Goal: Task Accomplishment & Management: Manage account settings

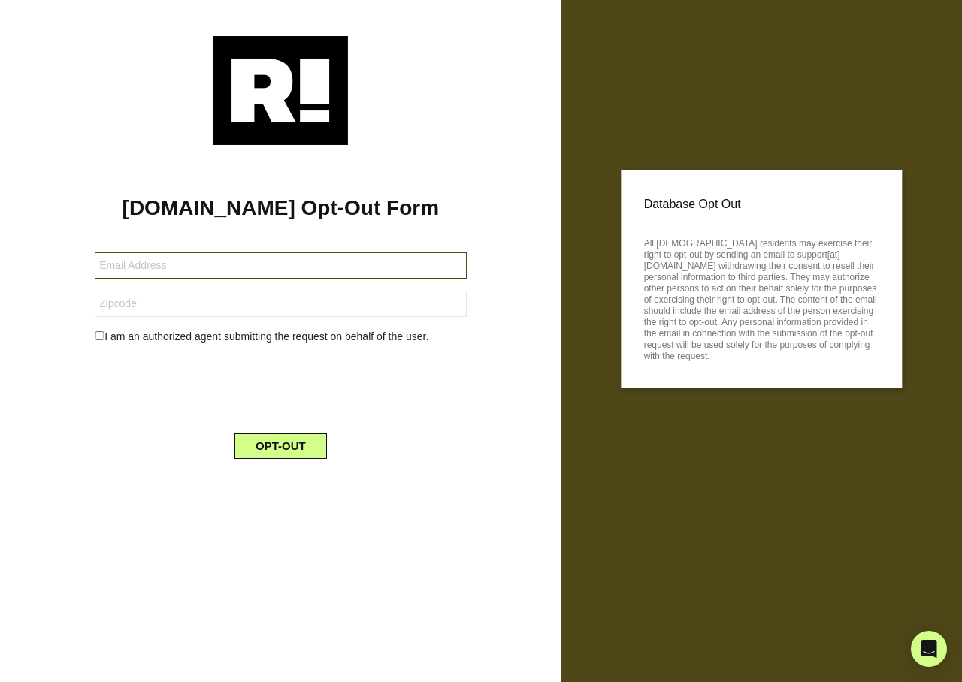
type input "sphill54@sbcglobal.net"
type input "34604"
type input "[EMAIL_ADDRESS][DOMAIN_NAME]"
type input "07092"
type input "[EMAIL_ADDRESS][DOMAIN_NAME]"
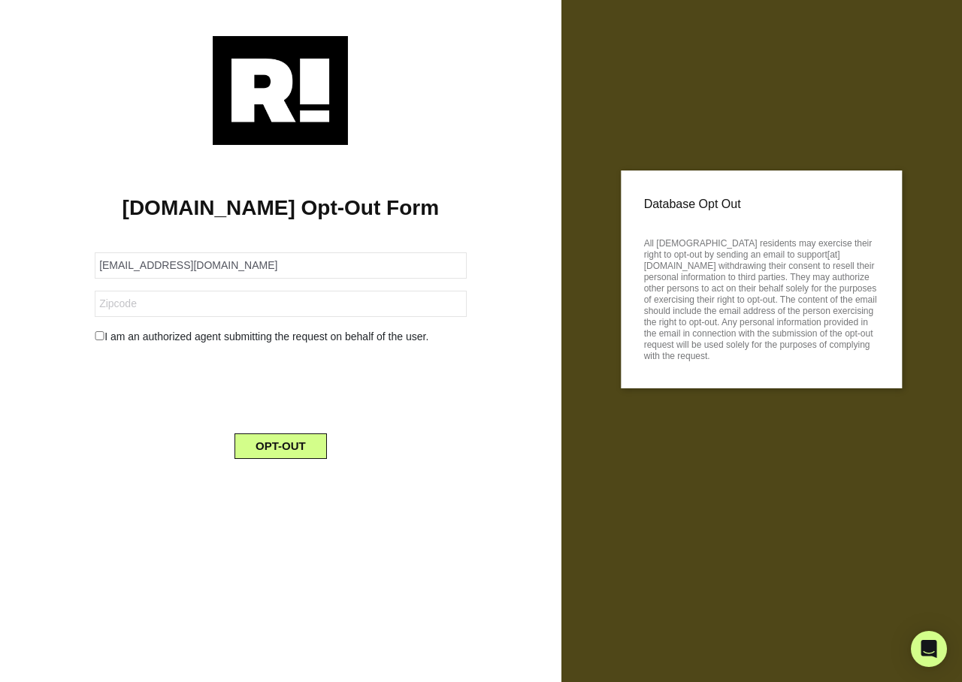
type input "29708"
